Goal: Task Accomplishment & Management: Use online tool/utility

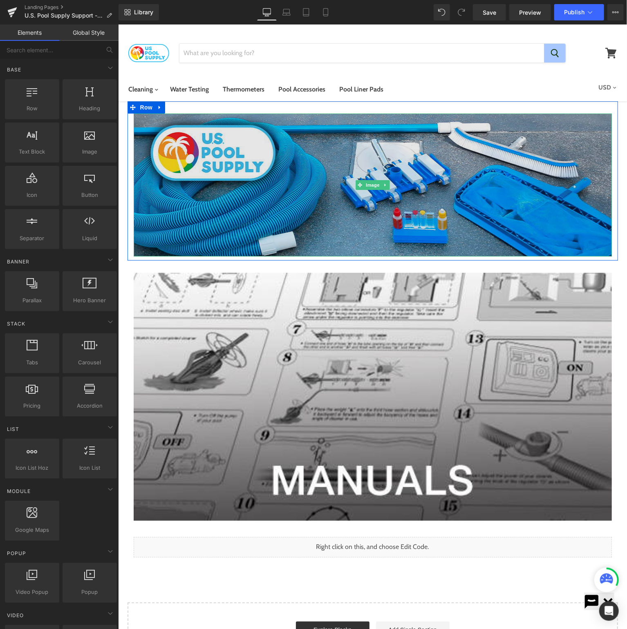
click at [313, 127] on img at bounding box center [372, 184] width 478 height 143
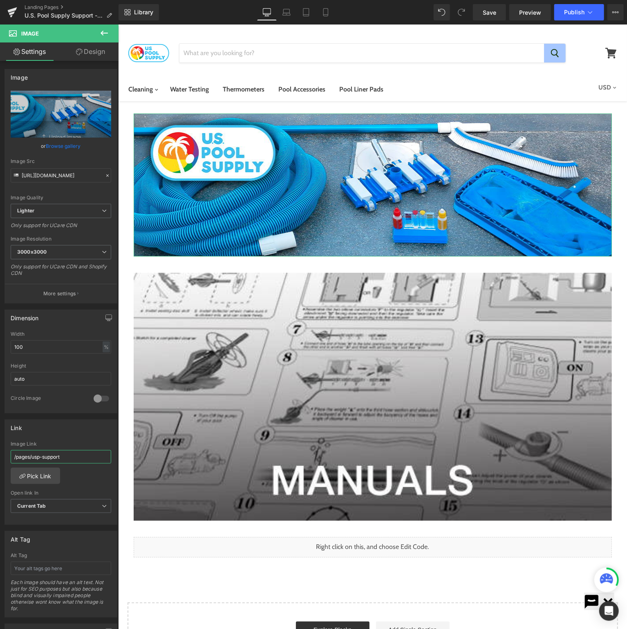
click at [73, 456] on input "/pages/usp-support" at bounding box center [61, 456] width 100 height 13
type input "/pages/usp-knowledge"
click at [581, 13] on span "Publish" at bounding box center [574, 12] width 20 height 7
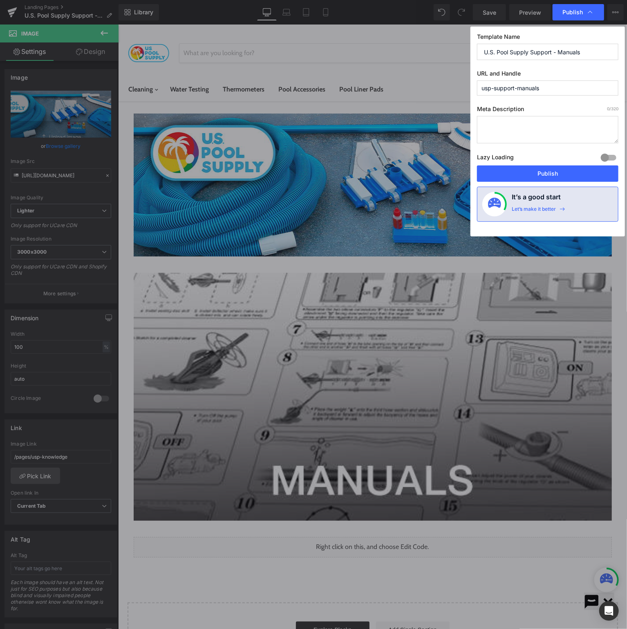
click at [542, 51] on input "U.S. Pool Supply Support - Manuals" at bounding box center [547, 52] width 141 height 16
type input "U.S. Pool Supply Knowledge - Manuals"
click at [502, 87] on input "usp-support-manuals" at bounding box center [547, 87] width 141 height 15
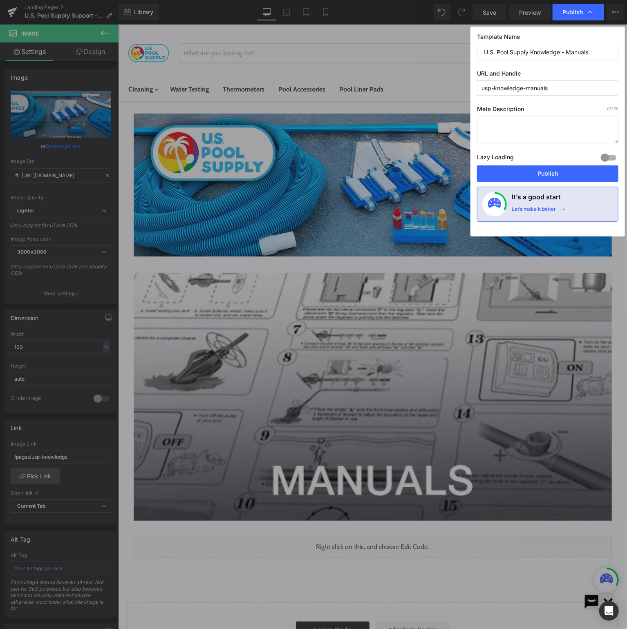
type input "usp-knowledge-manuals"
drag, startPoint x: 525, startPoint y: 51, endPoint x: 622, endPoint y: 27, distance: 100.2
click at [525, 51] on input "U.S. Pool Supply Knowledge - Manuals" at bounding box center [547, 52] width 141 height 16
click at [549, 171] on button "Publish" at bounding box center [547, 173] width 141 height 16
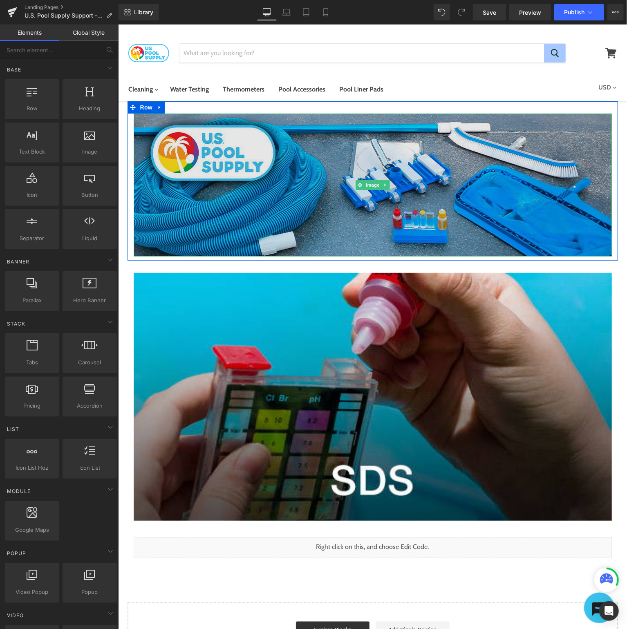
click at [472, 162] on img at bounding box center [372, 184] width 478 height 143
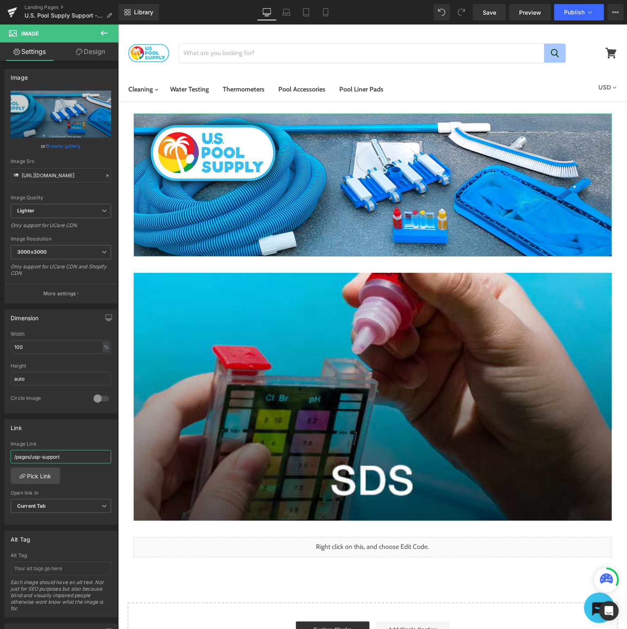
click at [84, 457] on input "/pages/usp-support" at bounding box center [61, 456] width 100 height 13
type input "/pages/usp-knowledge"
click at [571, 17] on button "Publish" at bounding box center [579, 12] width 50 height 16
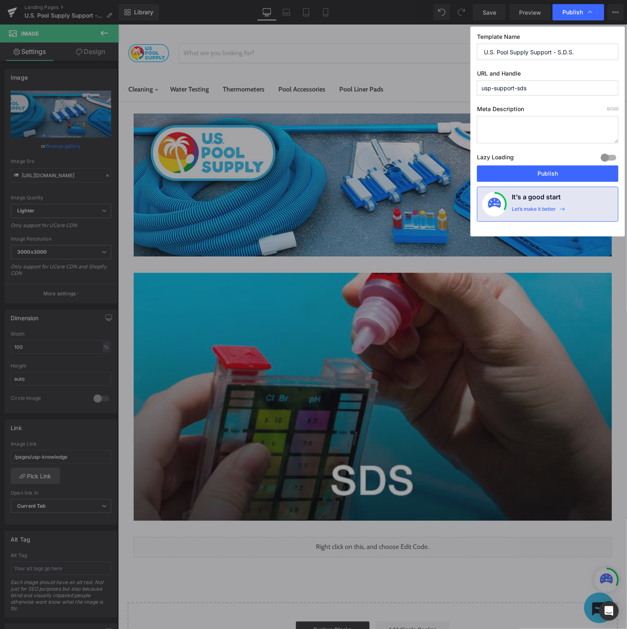
click at [591, 53] on input "U.S. Pool Supply Support - S.D.S." at bounding box center [547, 52] width 141 height 16
click at [542, 51] on input "U.S. Pool Supply Support - S.D.S." at bounding box center [547, 52] width 141 height 16
drag, startPoint x: 542, startPoint y: 51, endPoint x: 618, endPoint y: 47, distance: 76.1
click at [618, 46] on input "U.S. Pool Supply Support - S.D.S." at bounding box center [547, 52] width 141 height 16
click at [532, 52] on input "U.S. Pool Supply knowledge - SDS" at bounding box center [547, 52] width 141 height 16
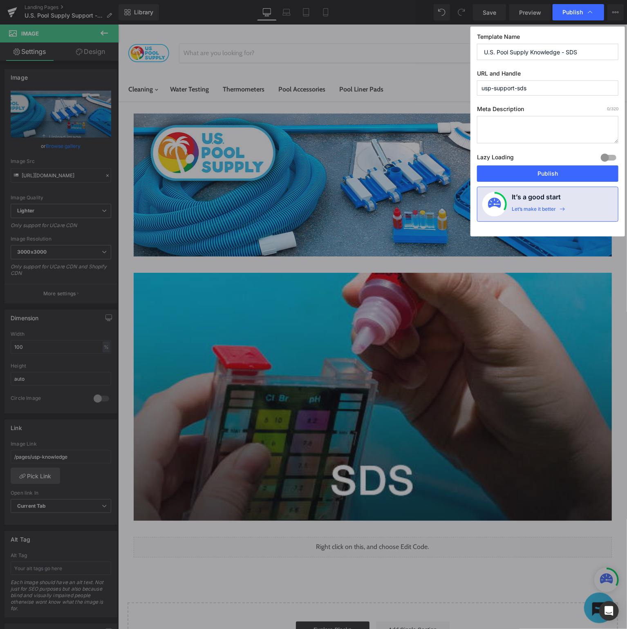
type input "U.S. Pool Supply Knowledge - SDS"
click at [511, 88] on input "usp-support-sds" at bounding box center [547, 87] width 141 height 15
type input "usp-knowledge-sds"
click at [563, 171] on button "Publish" at bounding box center [547, 173] width 141 height 16
